Goal: Task Accomplishment & Management: Manage account settings

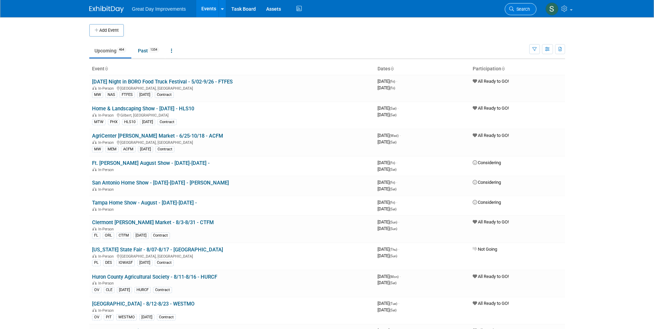
click at [530, 9] on link "Search" at bounding box center [521, 9] width 32 height 12
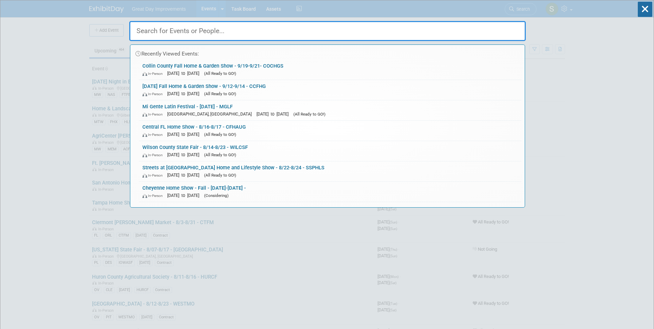
click at [213, 31] on input "text" at bounding box center [327, 31] width 396 height 20
paste input "35th Rio"
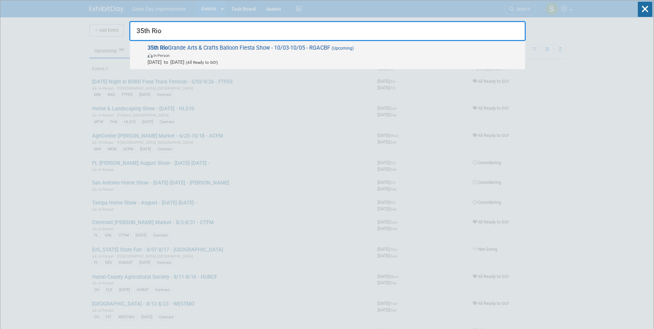
type input "35th Rio"
click at [224, 57] on span "In-Person" at bounding box center [335, 55] width 374 height 7
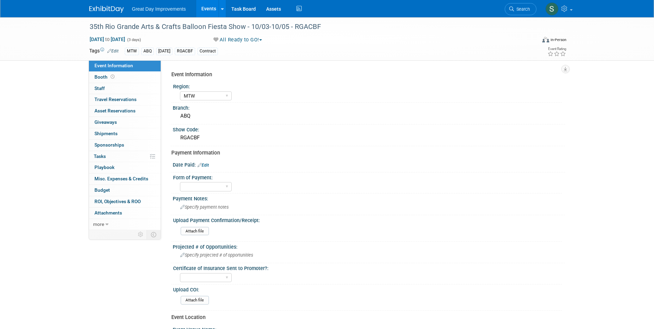
select select "MTW"
click at [248, 44] on div "Oct 3, 2025 to Oct 5, 2025 (3 days) Oct 3, 2025 to Oct 5, 2025 All Ready to GO!…" at bounding box center [328, 41] width 488 height 10
click at [244, 38] on button "All Ready to GO!" at bounding box center [238, 39] width 54 height 7
click at [242, 71] on link "Not Going" at bounding box center [239, 70] width 57 height 10
click at [98, 8] on img at bounding box center [106, 9] width 34 height 7
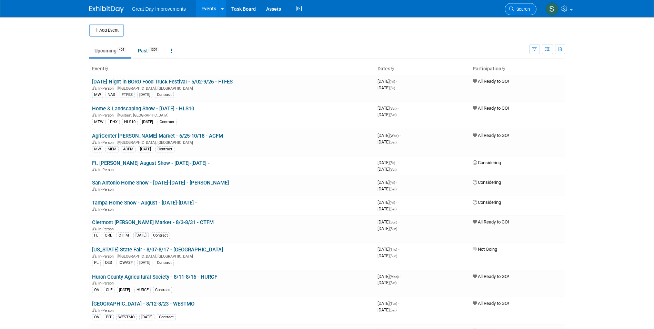
click at [531, 8] on link "Search" at bounding box center [521, 9] width 32 height 12
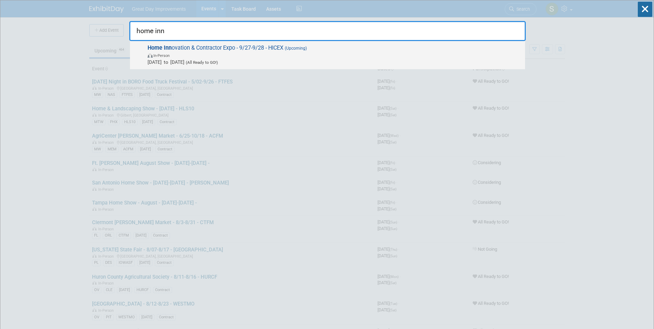
type input "home inn"
click at [245, 59] on span "Sep 27, 2025 to Sep 28, 2025 (All Ready to GO!)" at bounding box center [335, 62] width 374 height 7
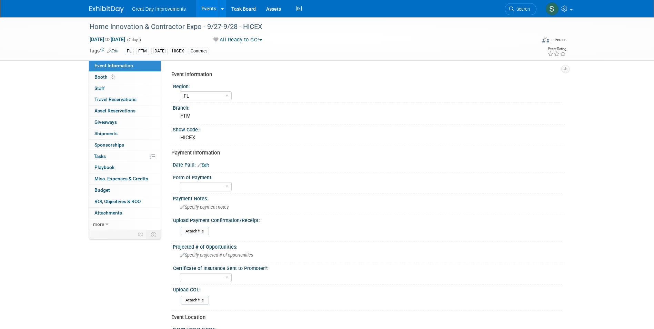
select select "FL"
click at [205, 165] on link "Edit" at bounding box center [203, 165] width 11 height 5
select select "7"
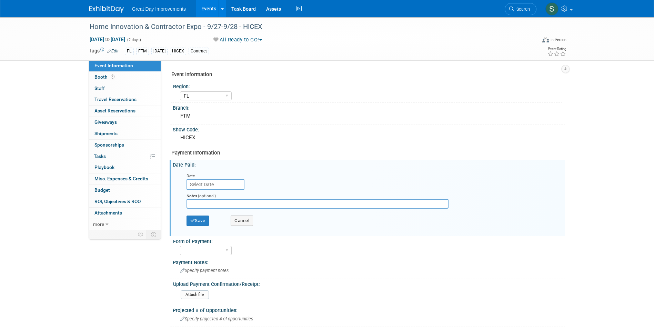
click at [219, 183] on input "text" at bounding box center [215, 184] width 58 height 11
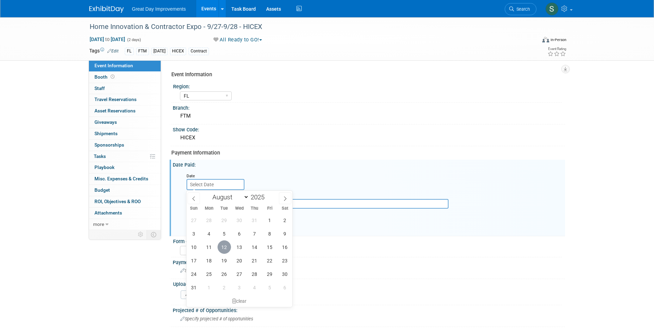
click at [223, 243] on span "12" at bounding box center [224, 246] width 13 height 13
type input "Aug 12, 2025"
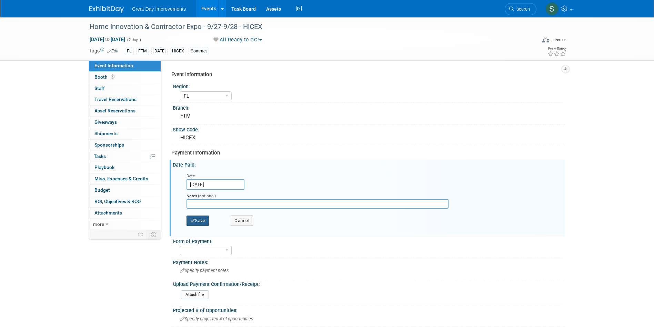
click at [206, 222] on button "Save" at bounding box center [197, 220] width 23 height 10
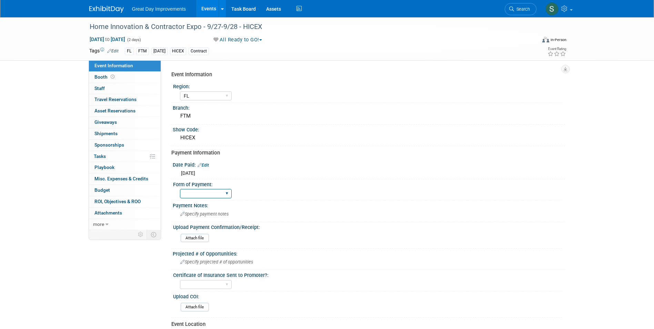
click at [220, 193] on select "Paid via CC Check Requested Pay at the Gate Other" at bounding box center [206, 193] width 52 height 9
select select "Paid via CC"
click at [180, 189] on select "Paid via CC Check Requested Pay at the Gate Other" at bounding box center [206, 193] width 52 height 9
click at [189, 238] on input "file" at bounding box center [162, 238] width 94 height 8
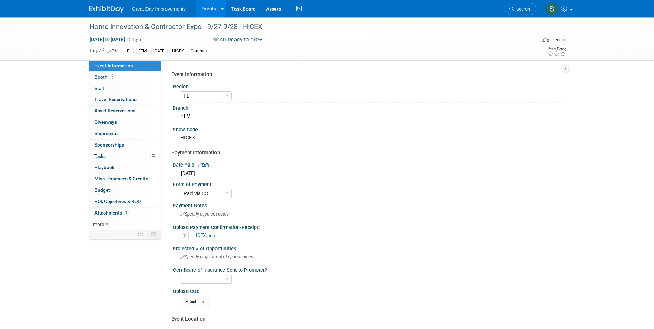
click at [107, 6] on img at bounding box center [106, 9] width 34 height 7
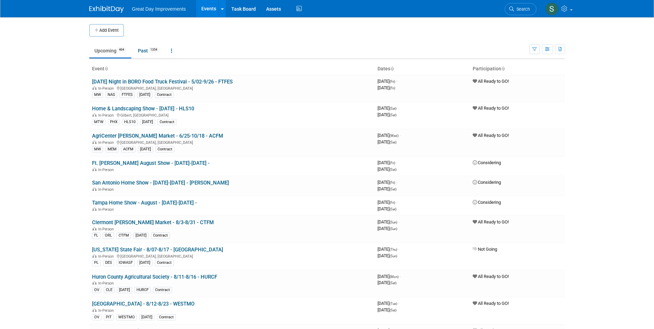
click at [523, 7] on span "Search" at bounding box center [522, 9] width 16 height 5
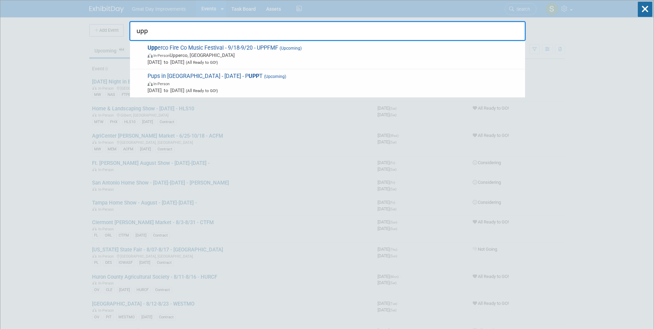
type input "upp"
click at [321, 48] on span "Upp erco Fire Co Music Festival - 9/18-9/20 - UPPFMF (Upcoming) In-Person Upper…" at bounding box center [333, 54] width 376 height 21
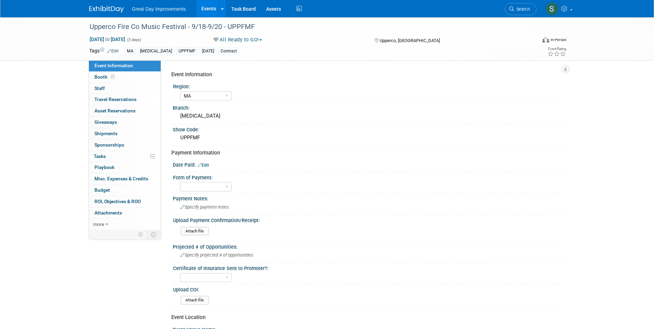
select select "MA"
click at [205, 164] on link "Edit" at bounding box center [203, 165] width 11 height 5
select select "7"
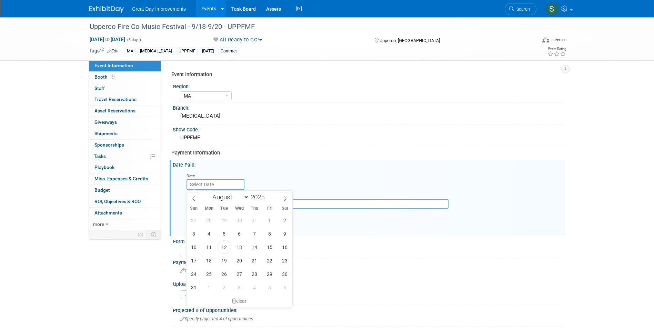
click at [214, 180] on input "text" at bounding box center [215, 184] width 58 height 11
click at [223, 247] on span "12" at bounding box center [224, 246] width 13 height 13
type input "[DATE]"
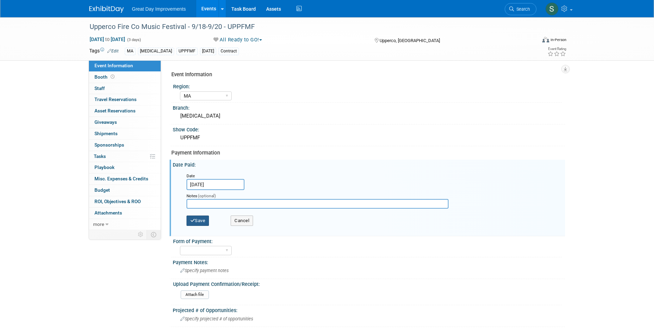
click at [200, 215] on button "Save" at bounding box center [197, 220] width 23 height 10
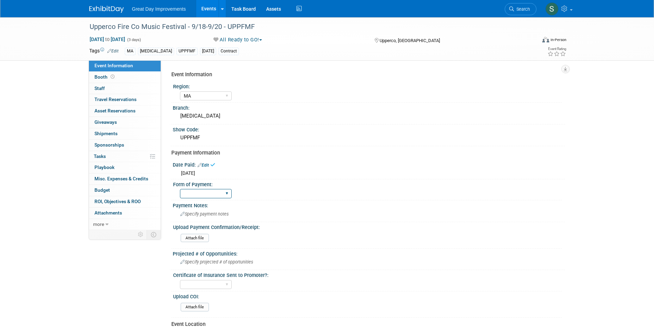
click at [201, 190] on select "Paid via CC Check Requested Pay at the Gate Other" at bounding box center [206, 193] width 52 height 9
select select "Check Requested"
click at [180, 189] on select "Paid via CC Check Requested Pay at the Gate Other" at bounding box center [206, 193] width 52 height 9
click at [98, 10] on img at bounding box center [106, 9] width 34 height 7
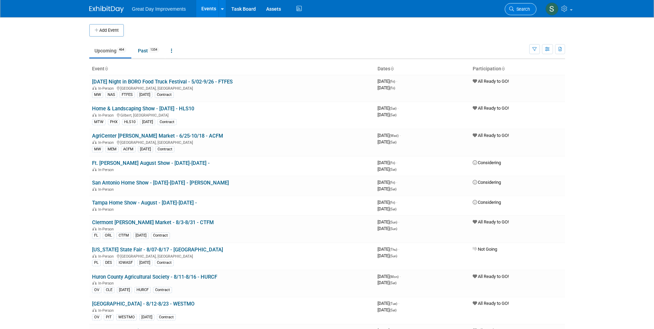
click at [529, 11] on link "Search" at bounding box center [521, 9] width 32 height 12
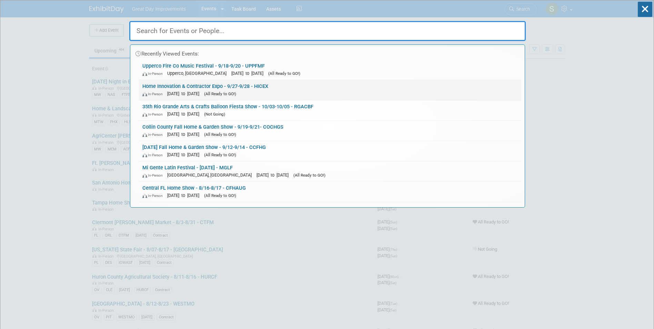
click at [198, 90] on div "In-Person [DATE] to [DATE] (All Ready to GO!)" at bounding box center [329, 93] width 375 height 7
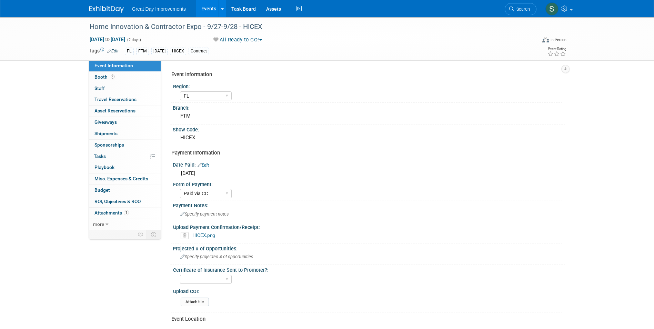
select select "FL"
select select "Paid via CC"
click at [181, 235] on icon at bounding box center [185, 235] width 8 height 7
click at [179, 262] on link "Yes" at bounding box center [178, 261] width 20 height 11
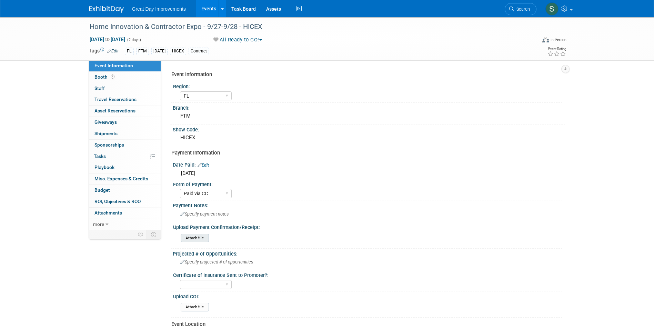
click at [198, 235] on input "file" at bounding box center [162, 238] width 94 height 8
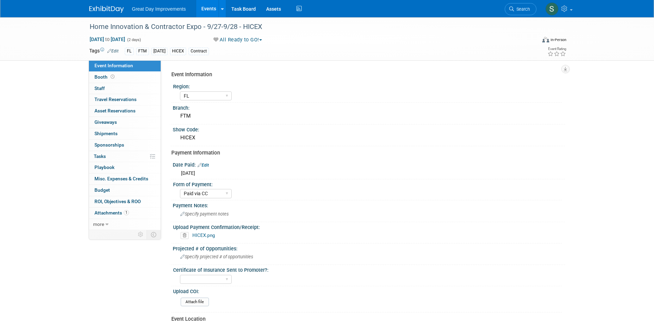
click at [100, 13] on img at bounding box center [106, 9] width 34 height 7
